Goal: Information Seeking & Learning: Learn about a topic

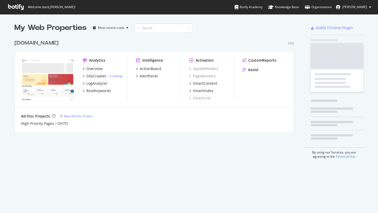
scroll to position [213, 378]
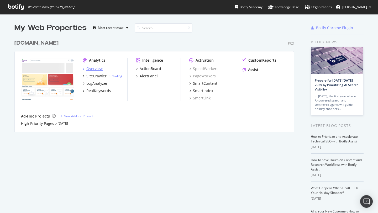
click at [91, 70] on div "Overview" at bounding box center [94, 68] width 16 height 5
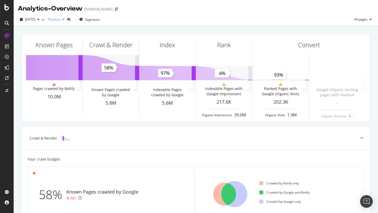
click at [60, 18] on span "Previous" at bounding box center [53, 19] width 15 height 4
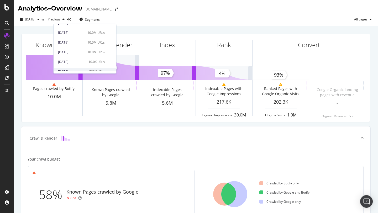
scroll to position [33, 0]
click at [77, 55] on div "[DATE]" at bounding box center [71, 54] width 26 height 5
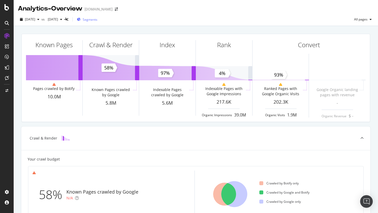
click at [97, 19] on span "Segments" at bounding box center [90, 19] width 15 height 4
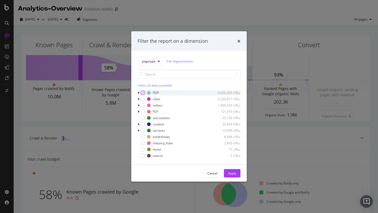
click at [143, 92] on div "modal" at bounding box center [143, 93] width 4 height 4
click at [232, 175] on div "Apply" at bounding box center [232, 173] width 8 height 4
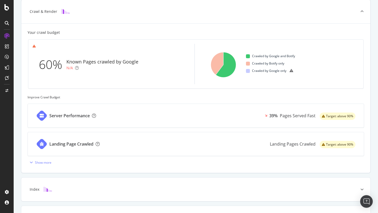
scroll to position [195, 0]
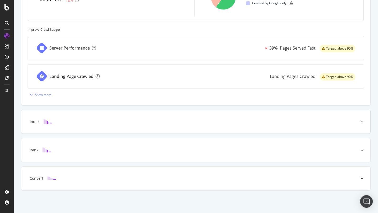
click at [110, 130] on div "Index" at bounding box center [195, 122] width 349 height 24
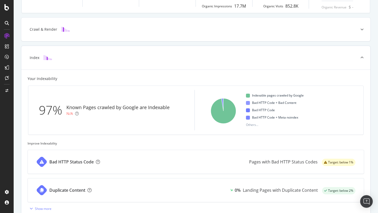
scroll to position [99, 0]
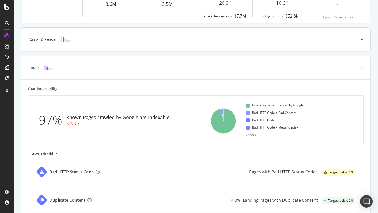
click at [115, 45] on div "Crawl & Render" at bounding box center [195, 40] width 349 height 24
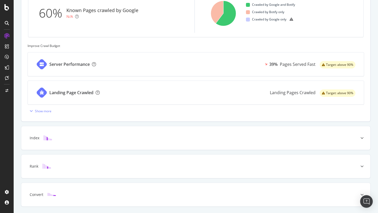
scroll to position [195, 0]
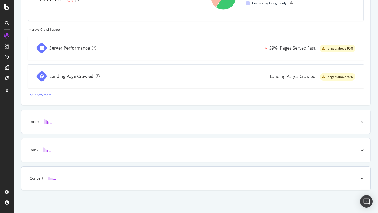
click at [107, 171] on div "Convert" at bounding box center [195, 179] width 349 height 24
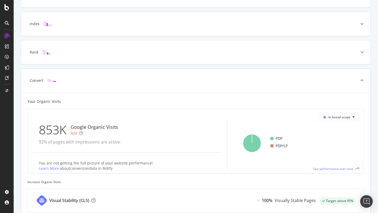
scroll to position [0, 0]
